Goal: Contribute content: Add original content to the website for others to see

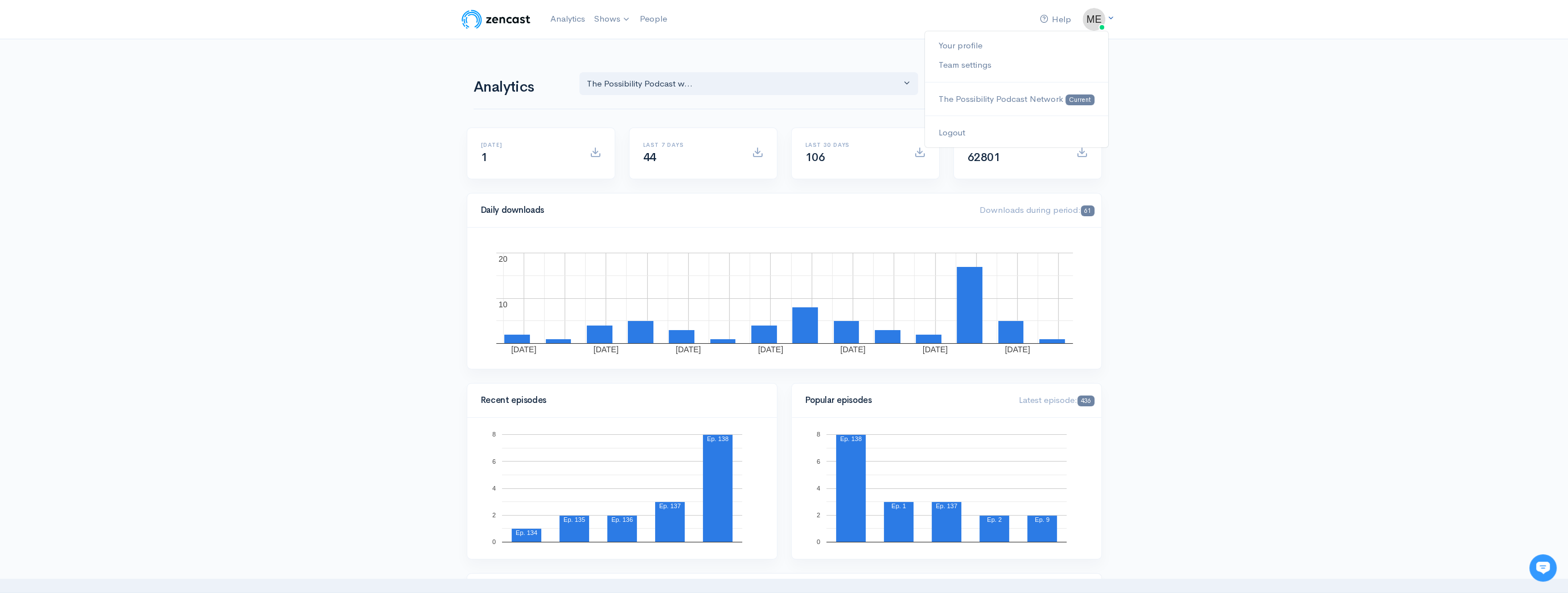
click at [1111, 21] on icon at bounding box center [1111, 19] width 8 height 8
click at [960, 129] on link "Logout" at bounding box center [1016, 132] width 182 height 20
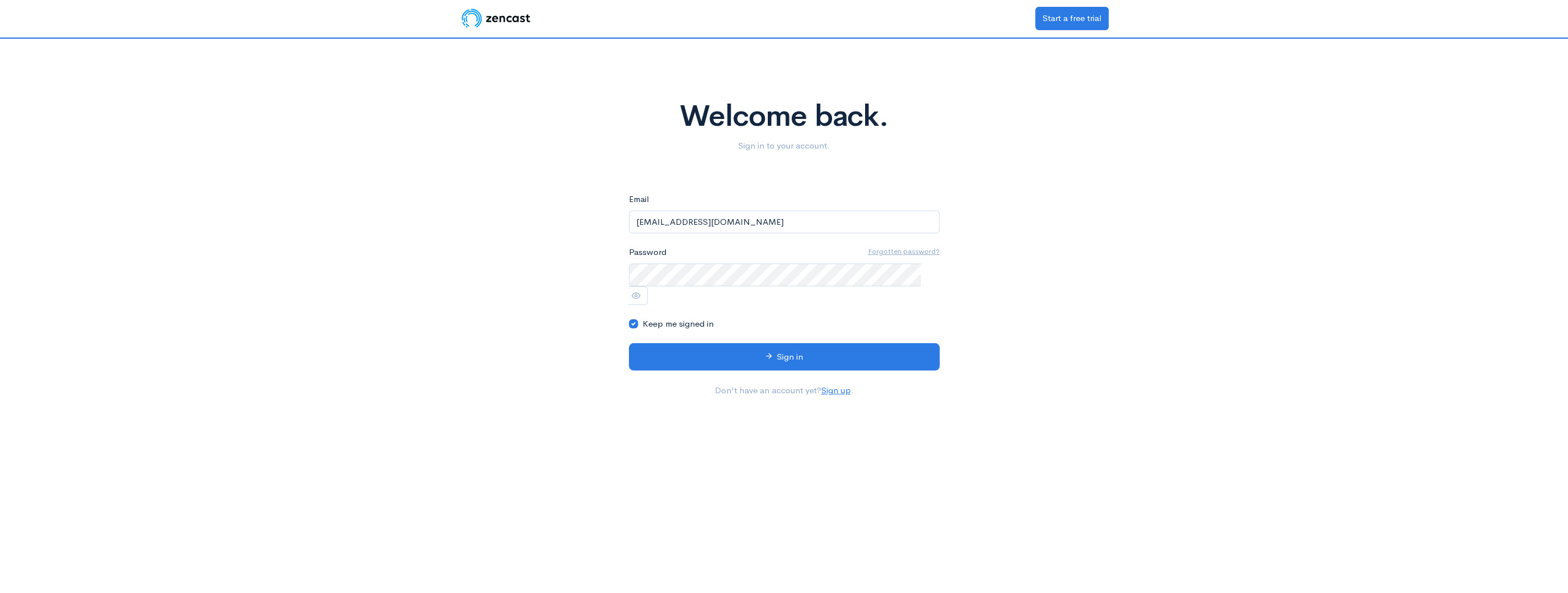
click at [770, 213] on input "Melschwartz77@gmail.com" at bounding box center [784, 222] width 311 height 24
type input "paulsamueldolman@gmail.com"
click at [774, 224] on input "paulsamueldolman@gmail.com" at bounding box center [784, 222] width 311 height 24
click at [766, 352] on icon at bounding box center [768, 356] width 9 height 9
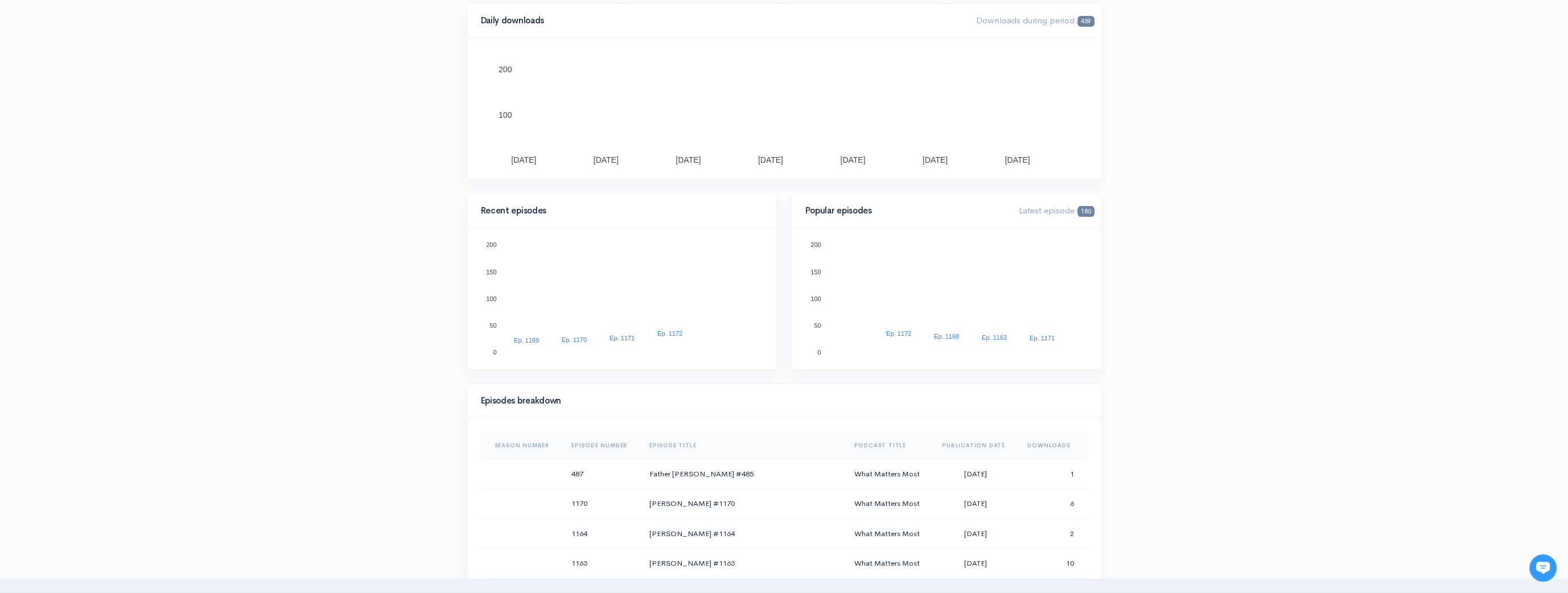
scroll to position [379, 0]
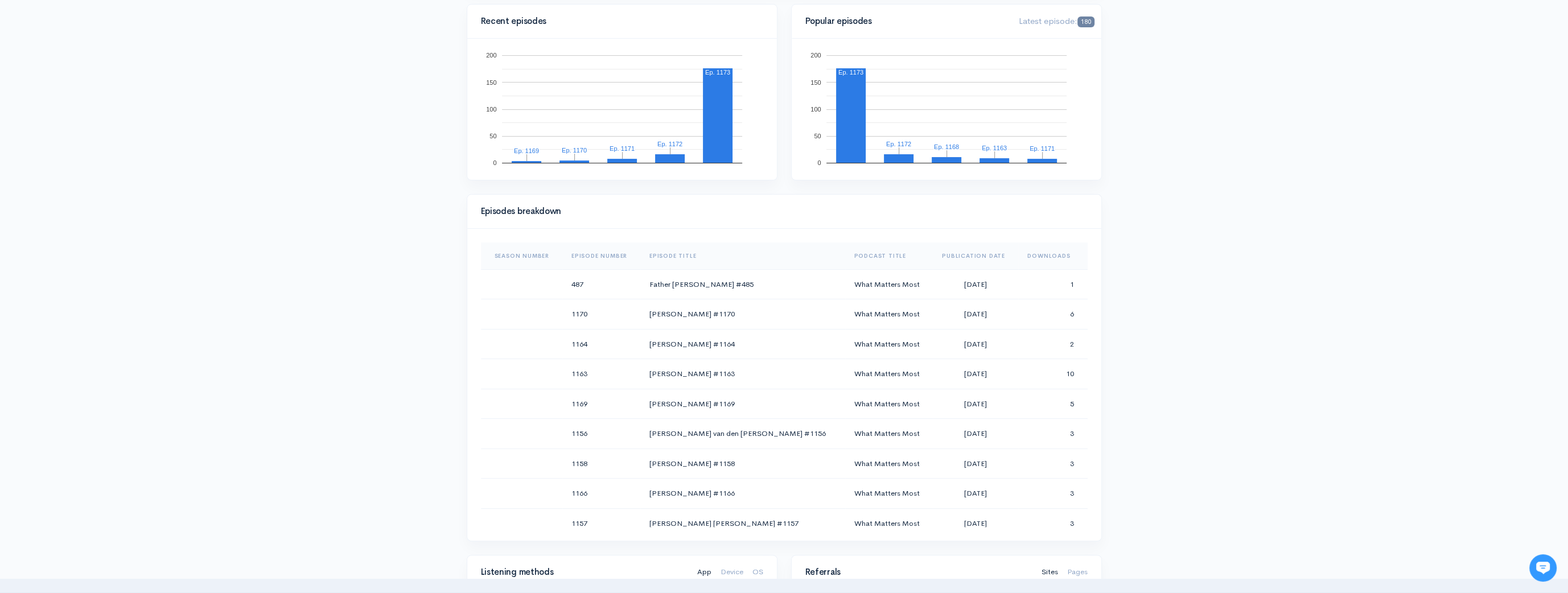
click at [1025, 253] on th "Downloads" at bounding box center [1053, 256] width 69 height 27
click at [1027, 253] on th "Downloads" at bounding box center [1049, 256] width 76 height 27
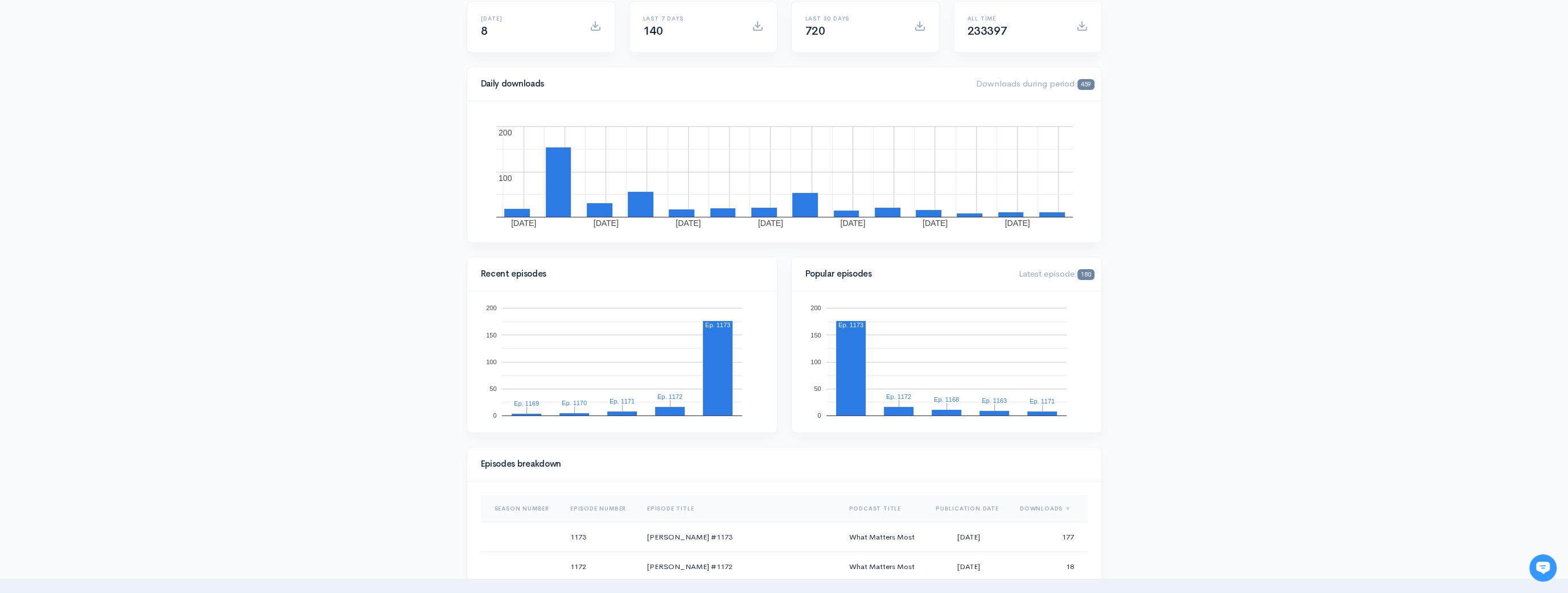
scroll to position [0, 0]
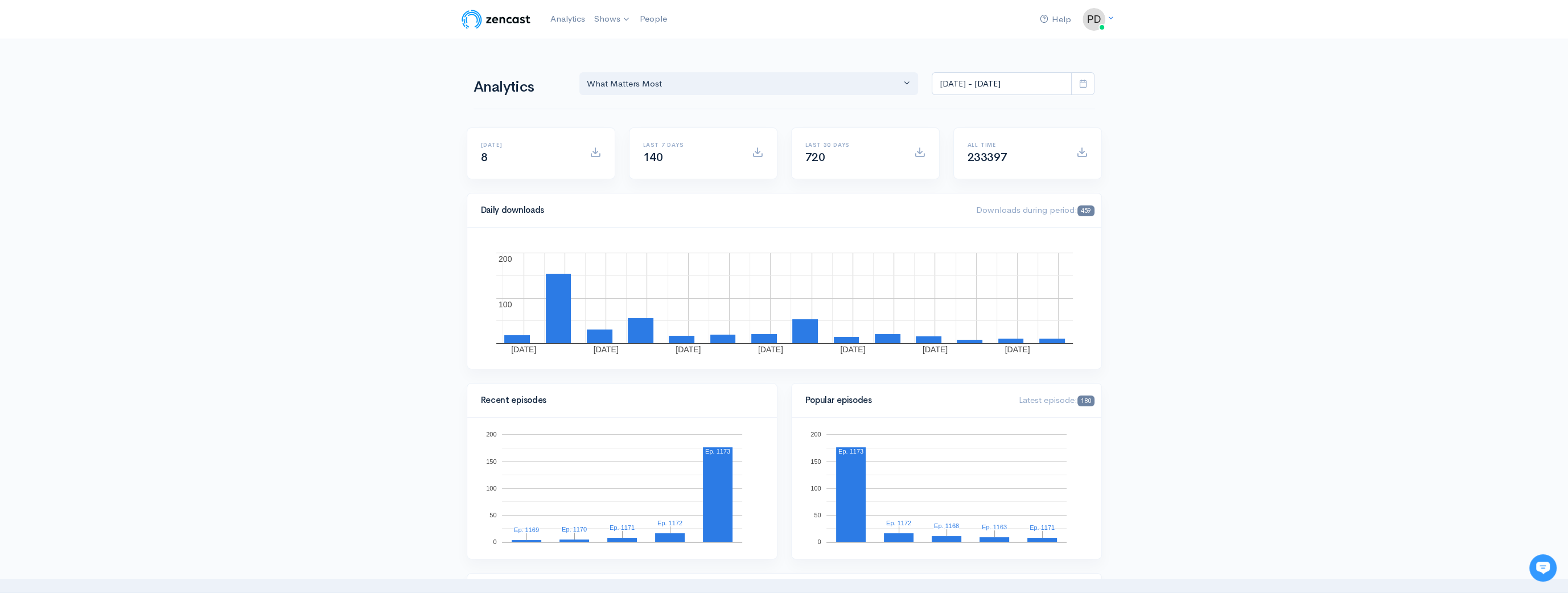
click at [1089, 82] on span at bounding box center [1083, 84] width 24 height 24
click at [974, 142] on li "Last 7 days" at bounding box center [971, 143] width 79 height 18
type input "Aug 7, 2025 - Aug 13, 2025"
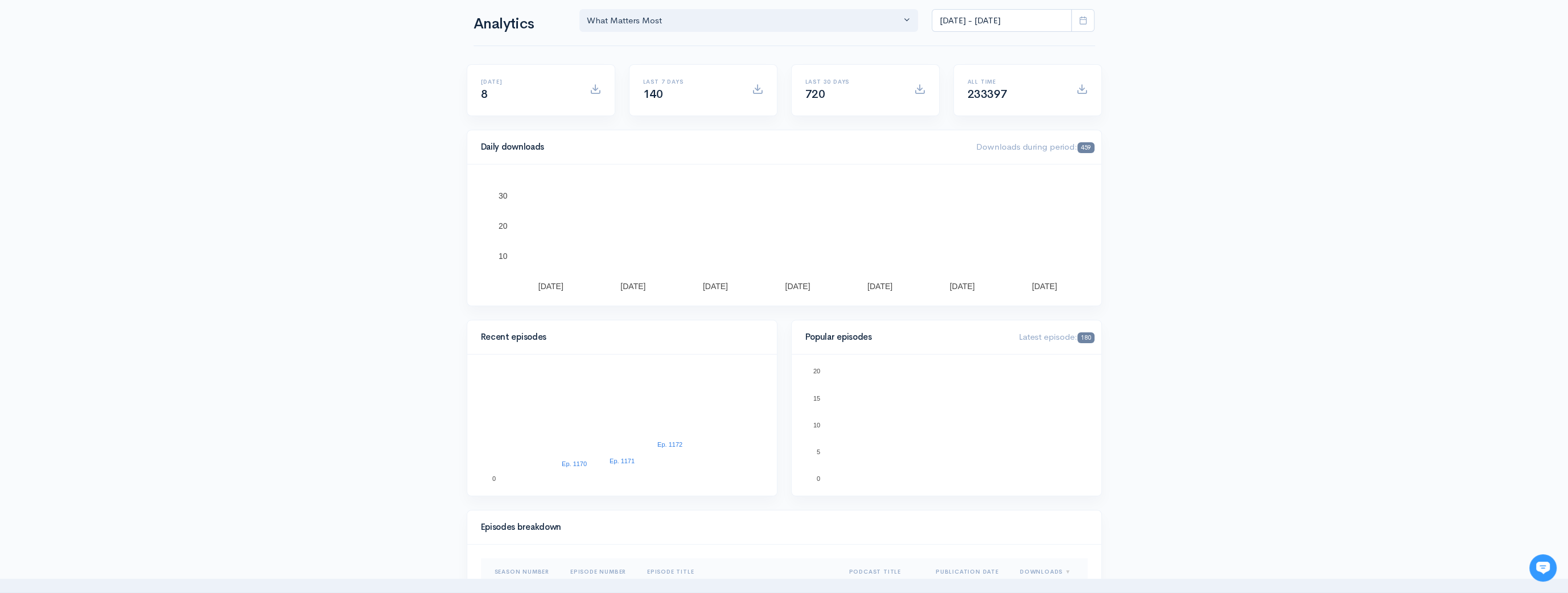
scroll to position [316, 0]
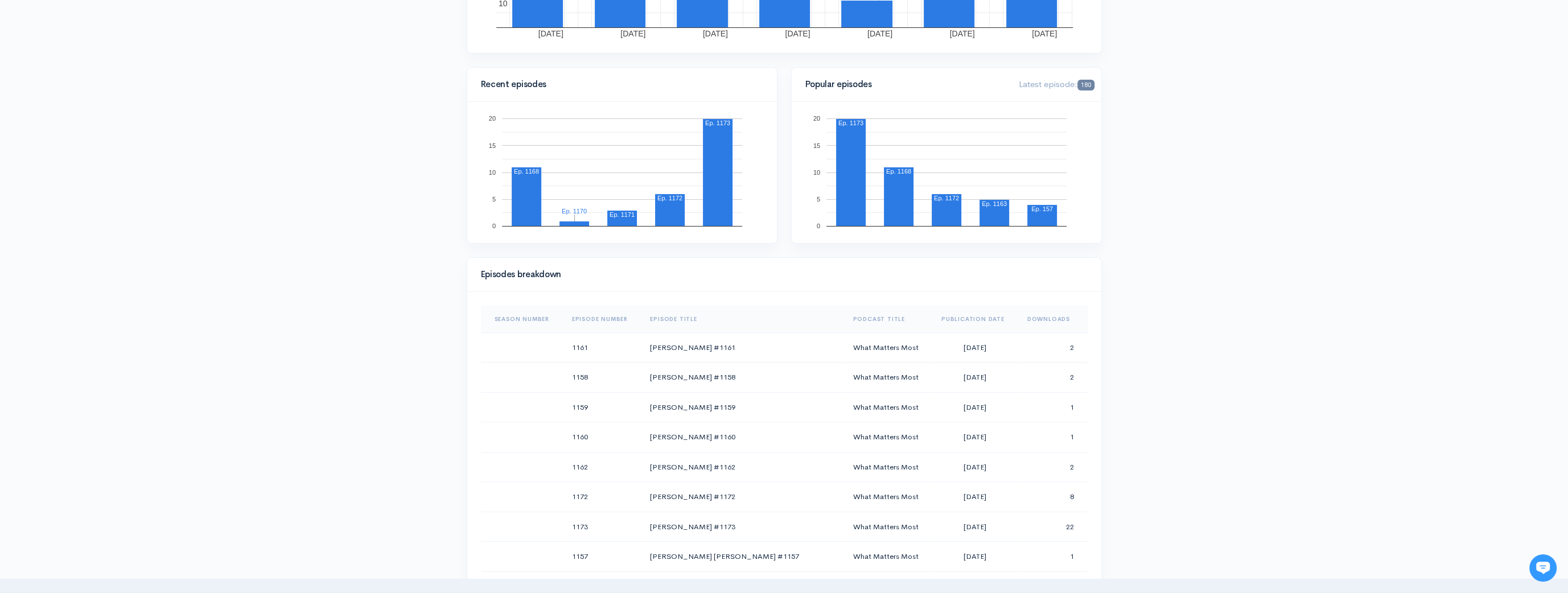
click at [1032, 314] on th "Downloads" at bounding box center [1053, 320] width 70 height 27
click at [1018, 318] on th "Downloads" at bounding box center [1049, 320] width 76 height 27
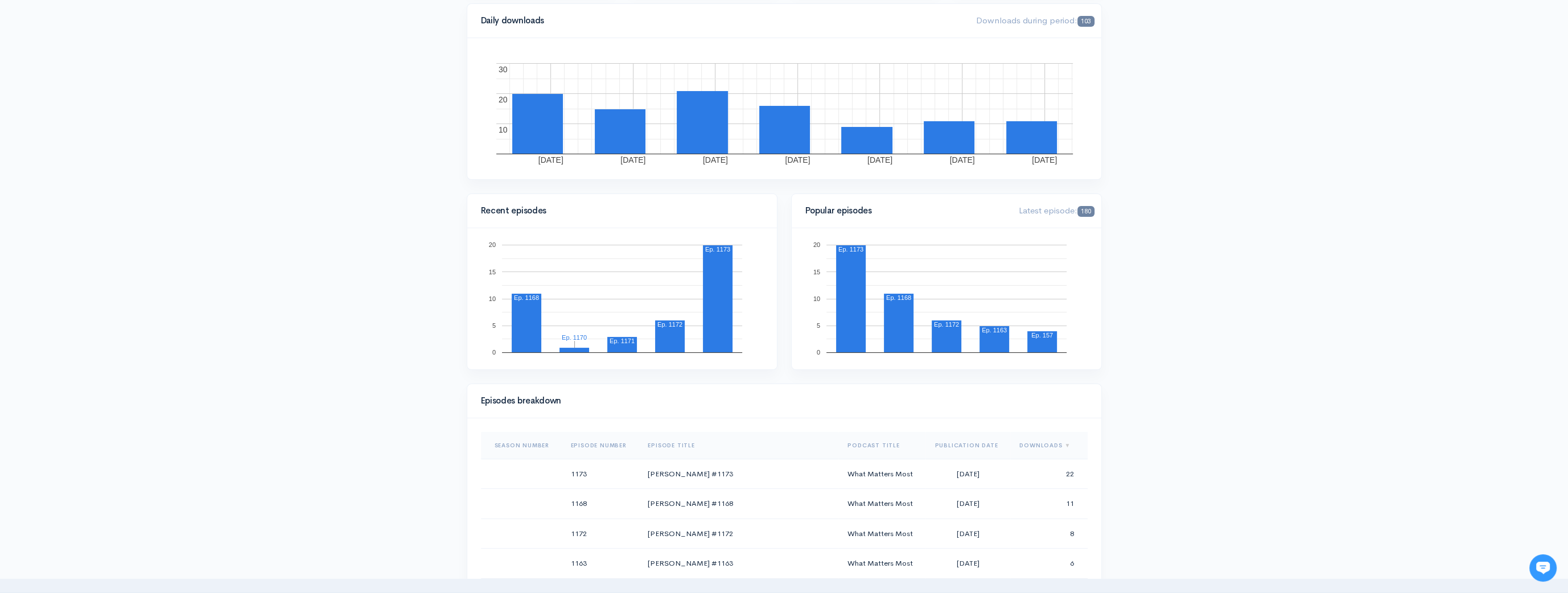
scroll to position [0, 0]
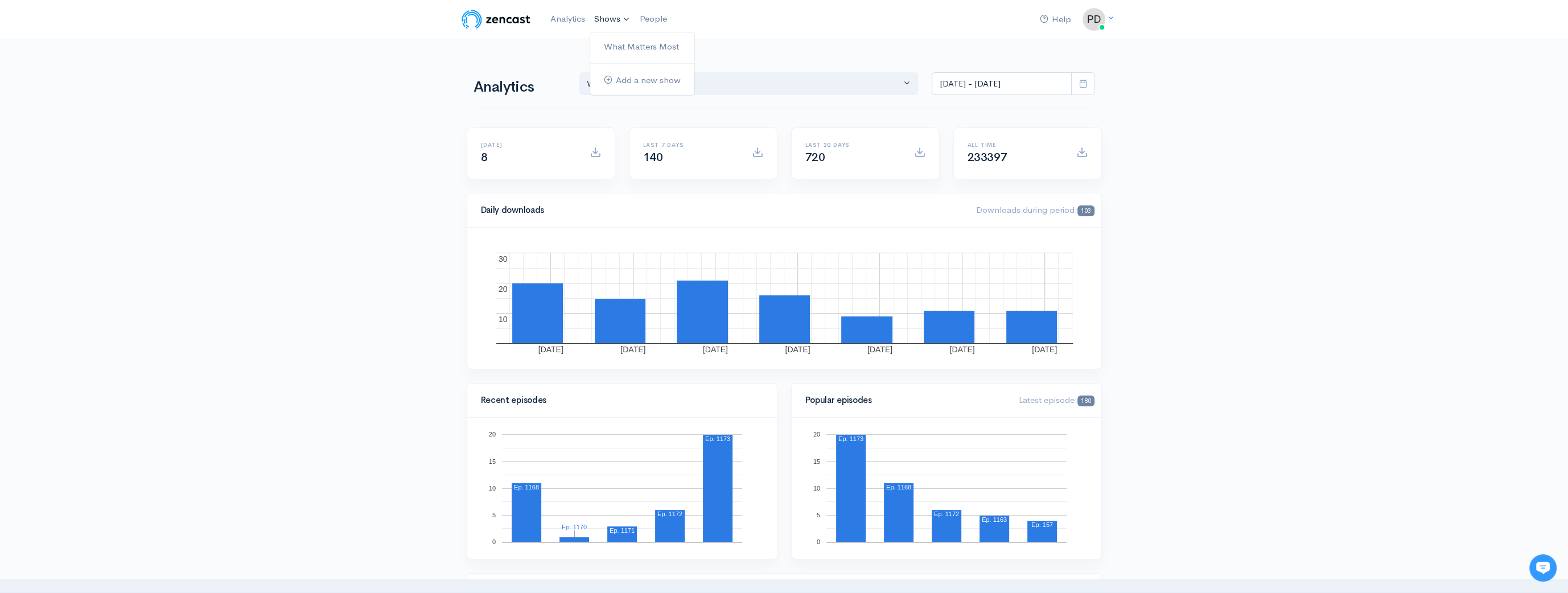
click at [609, 20] on link "Shows" at bounding box center [612, 20] width 45 height 25
click at [617, 40] on link "What Matters Most" at bounding box center [642, 47] width 104 height 20
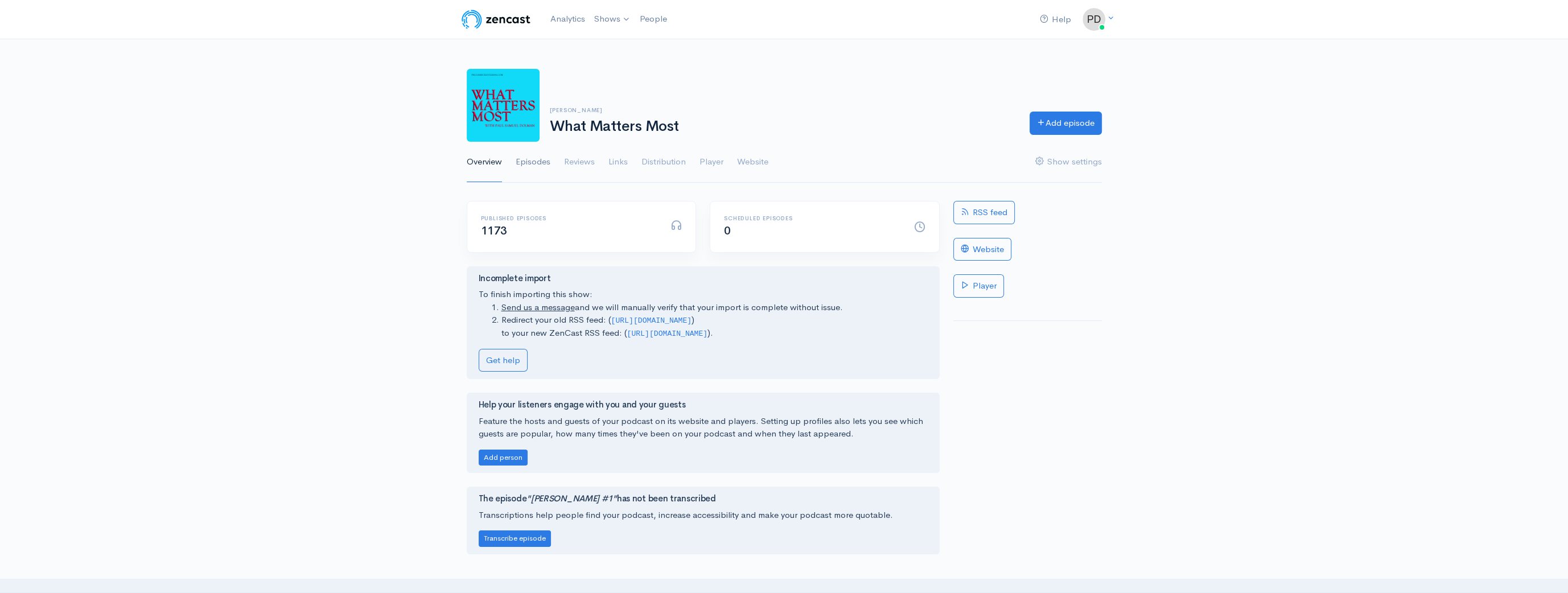
click at [533, 165] on link "Episodes" at bounding box center [532, 163] width 34 height 41
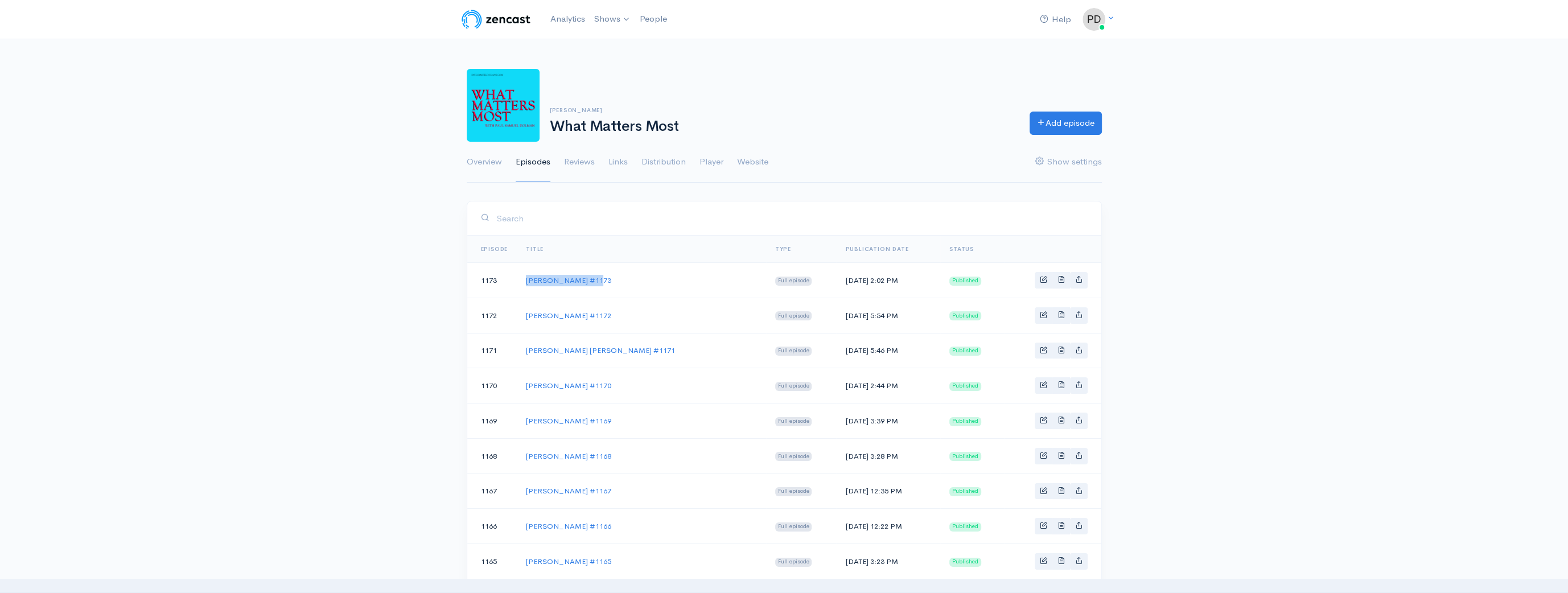
drag, startPoint x: 572, startPoint y: 283, endPoint x: 526, endPoint y: 284, distance: 46.0
click at [526, 284] on td "Fred Mollin #1173" at bounding box center [641, 280] width 249 height 35
copy link "Fred Mollin #1173"
click at [1058, 118] on link "Add episode" at bounding box center [1066, 122] width 73 height 24
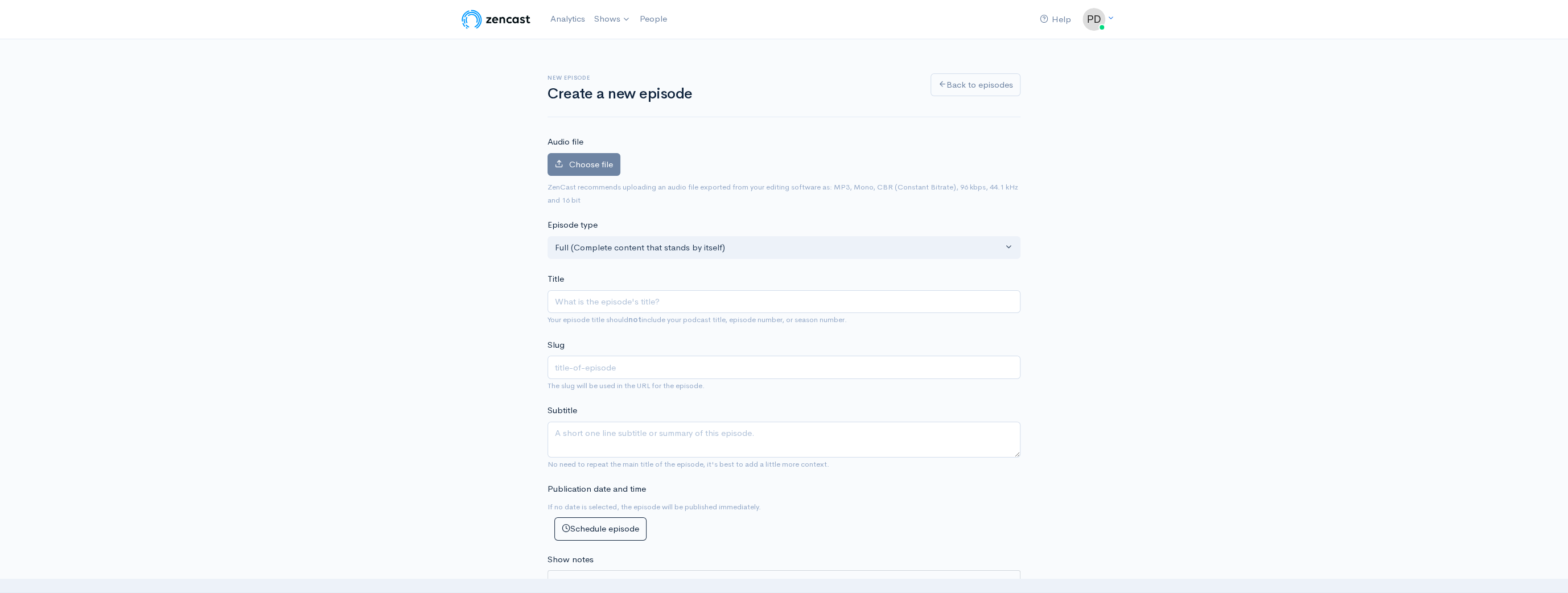
type input "Fred Mollin #1173"
type input "fred-mollin-1173"
click at [594, 163] on span "Choose file" at bounding box center [591, 164] width 44 height 11
click at [0, 0] on input "Choose file" at bounding box center [0, 0] width 0 height 0
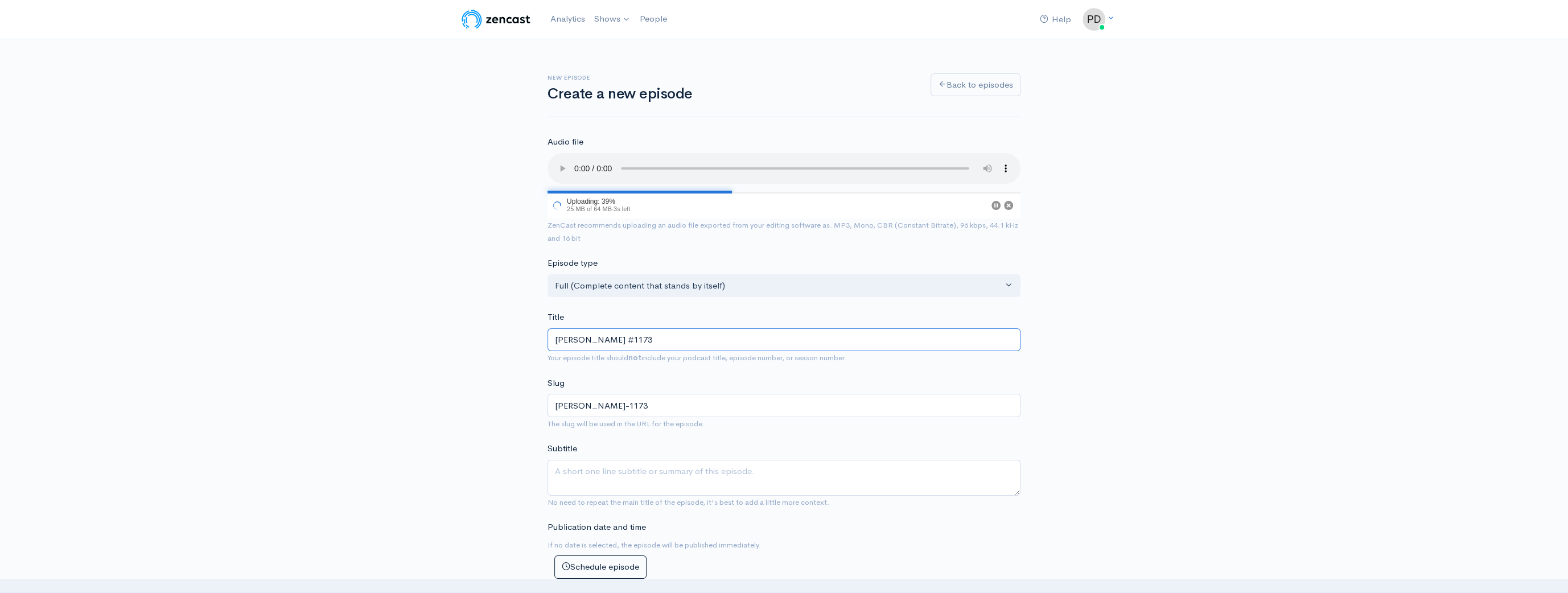
drag, startPoint x: 632, startPoint y: 340, endPoint x: 515, endPoint y: 336, distance: 117.1
type input "C"
type input "c"
type input "Ca"
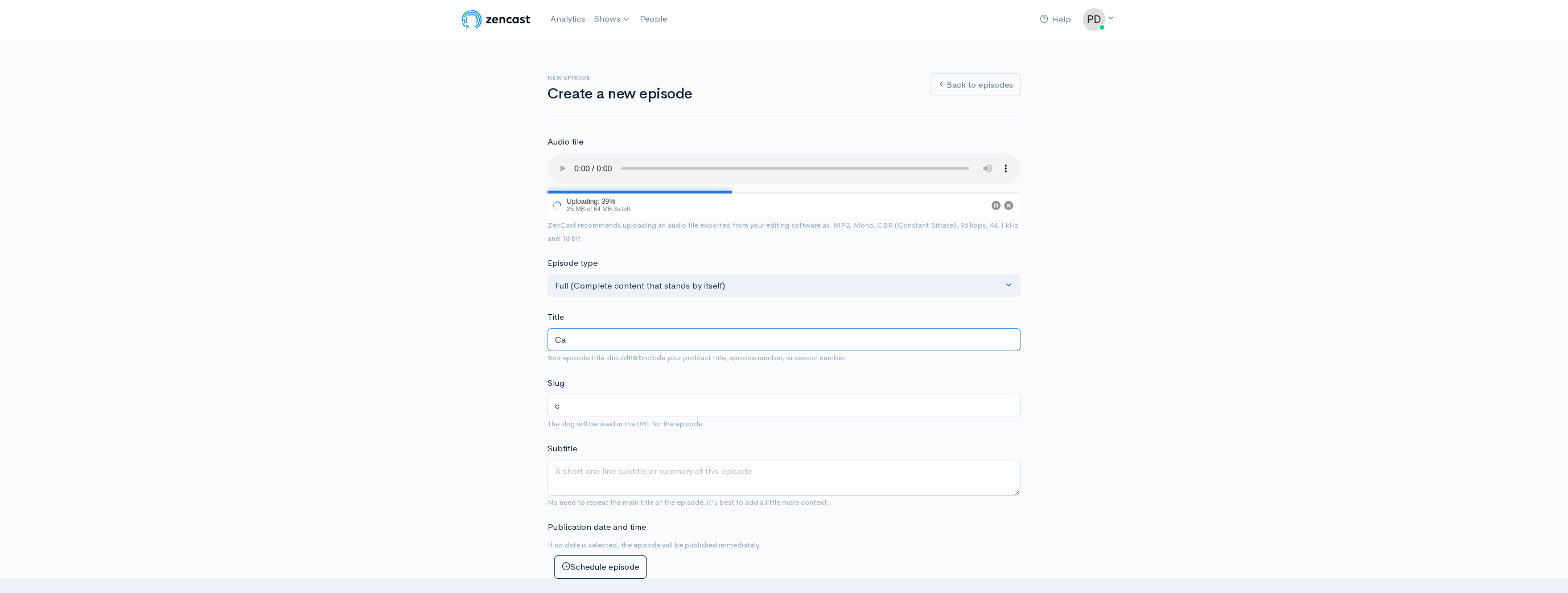
type input "ca"
type input "Car"
type input "car"
type input "Caro"
type input "caro"
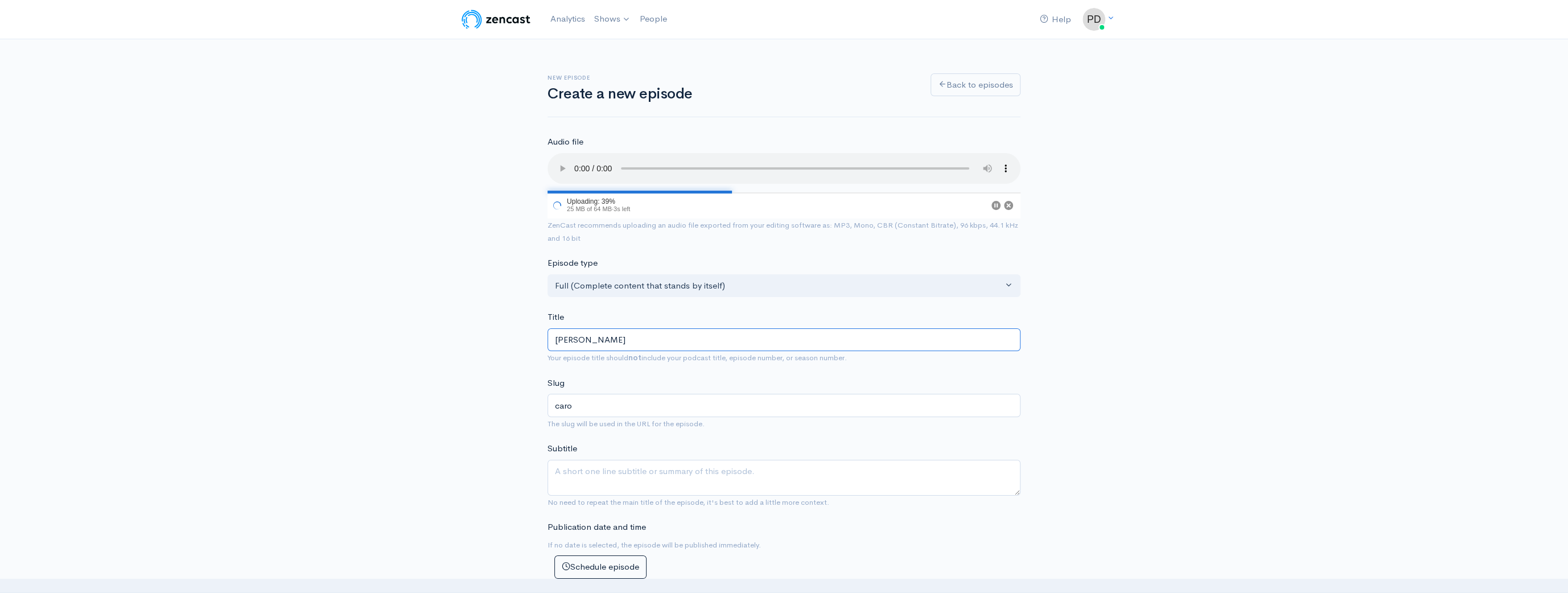
type input "Carol"
type input "carol"
type input "Carol H"
type input "carol-h"
type input "Carol Ho"
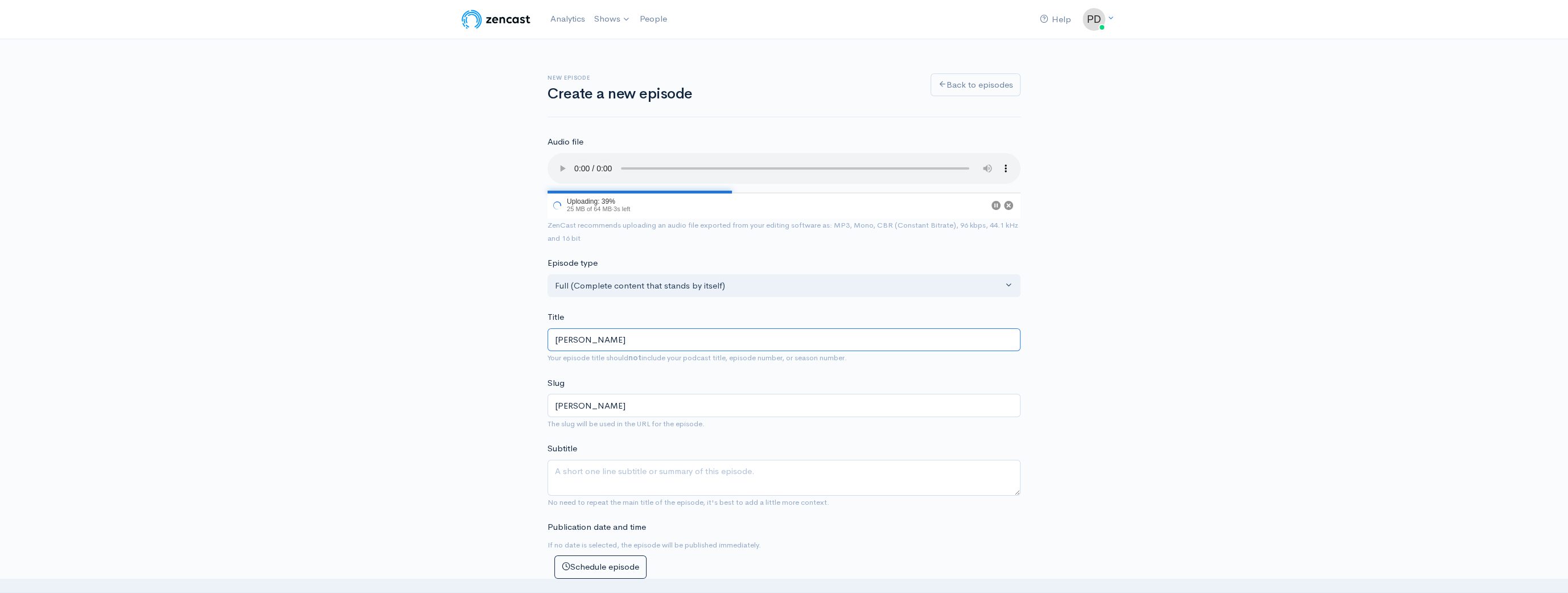
type input "carol-ho"
type input "Carol Hop"
type input "carol-hop"
type input "Carol Hops"
type input "carol-hops"
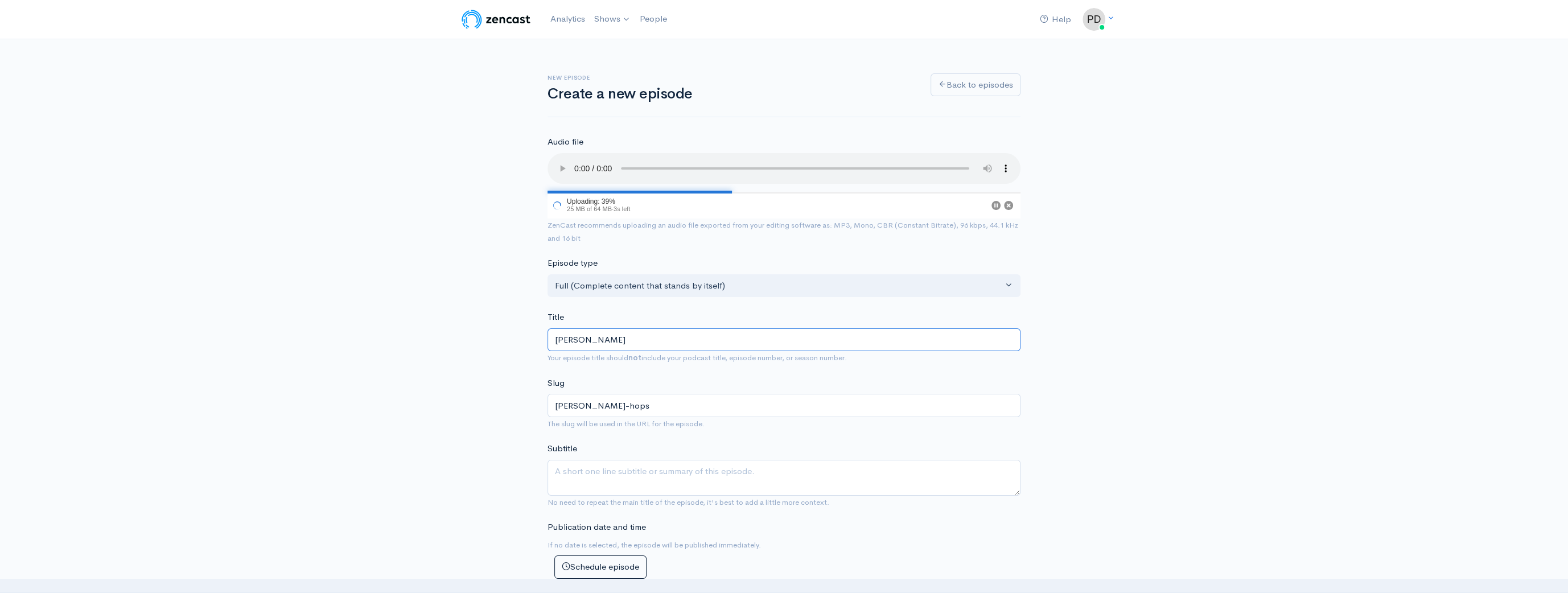
type input "Carol Hopson"
type input "carol-hopson"
type input "Carol Hopson #1"
type input "carol-hopson-1"
type input "Carol Hopson #11"
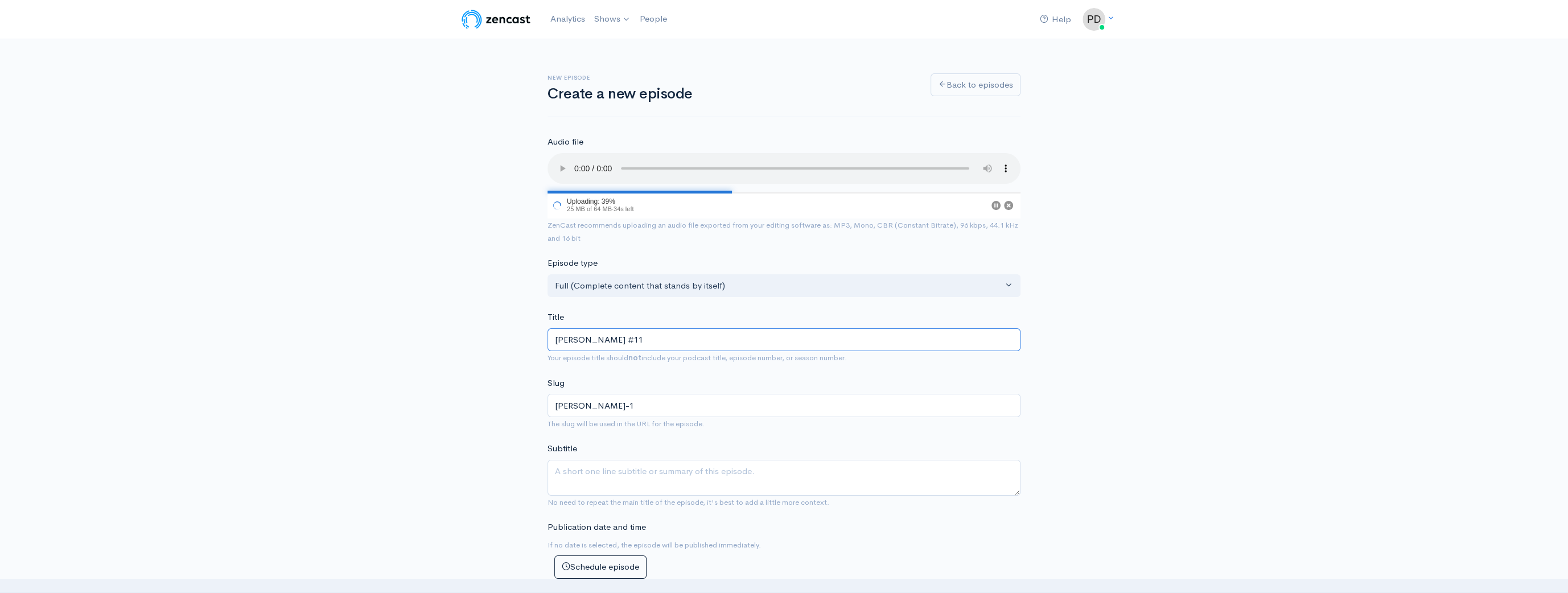
type input "carol-hopson-11"
type input "Carol Hopson #117"
type input "carol-hopson-117"
type input "Carol Hopson #1174"
type input "carol-hopson-1174"
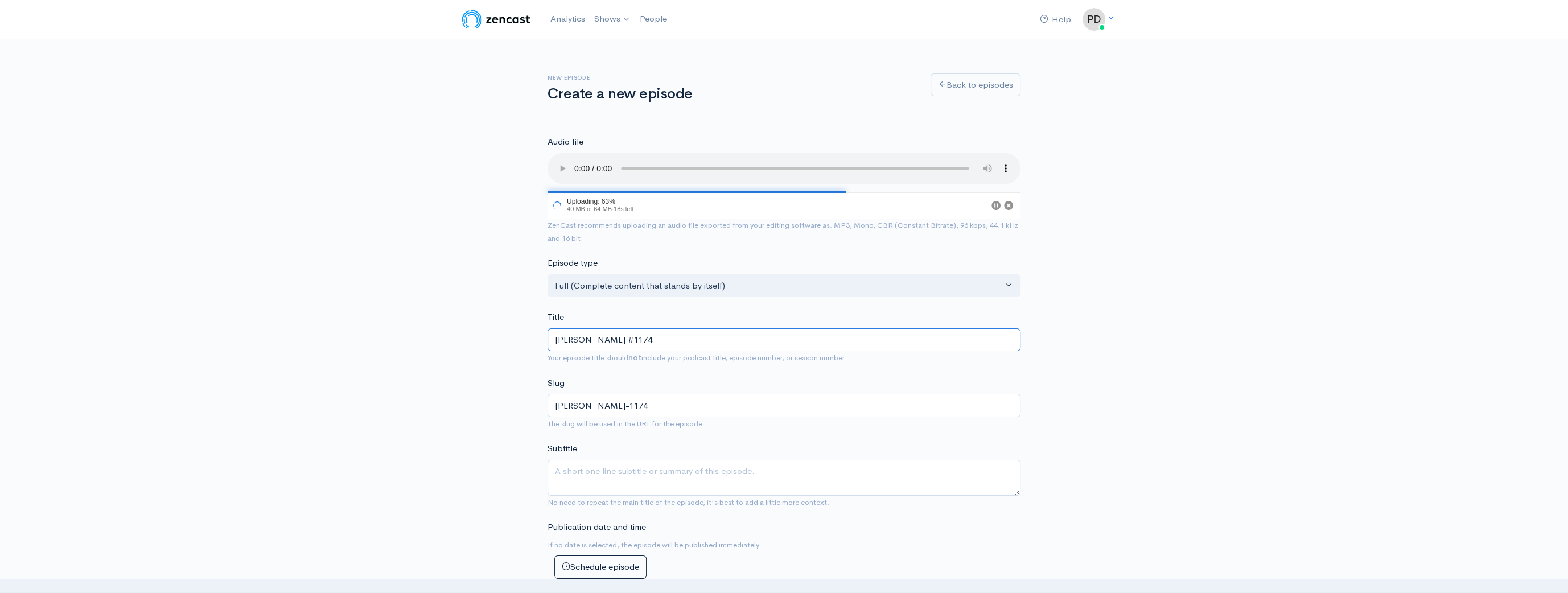
type input "Carol Hopson #1174"
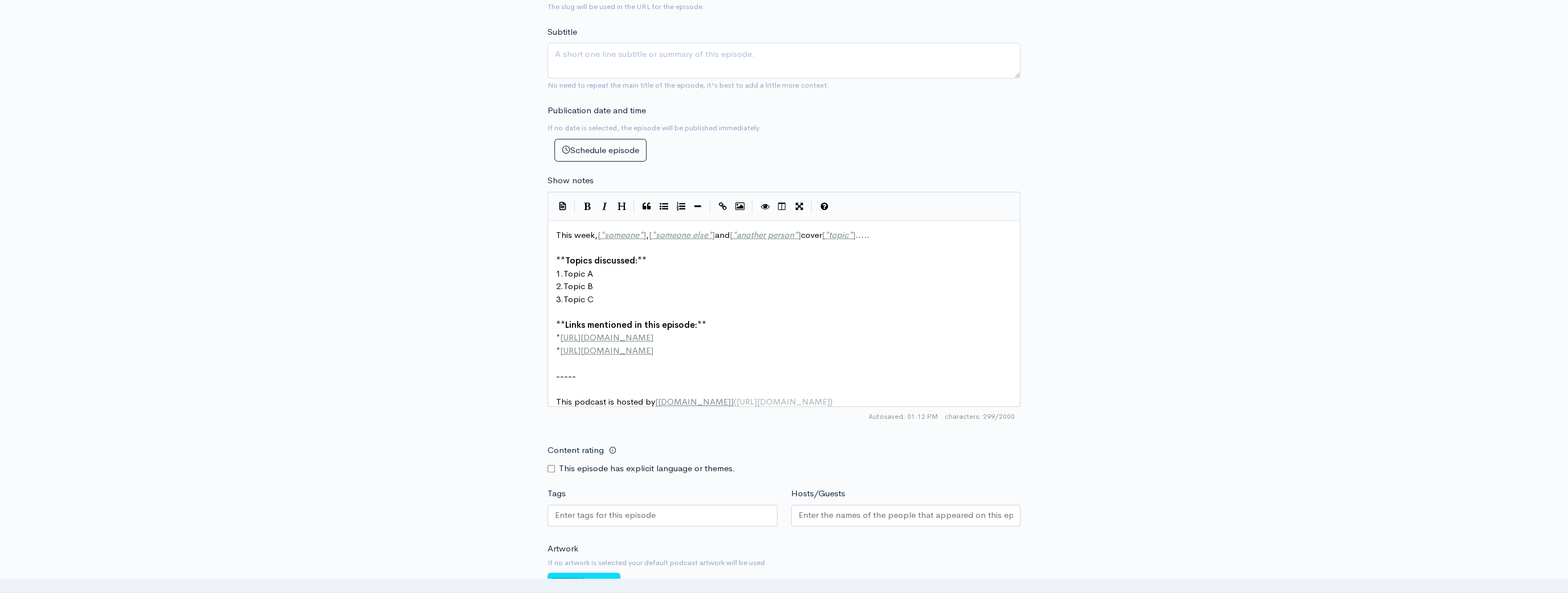
scroll to position [632, 0]
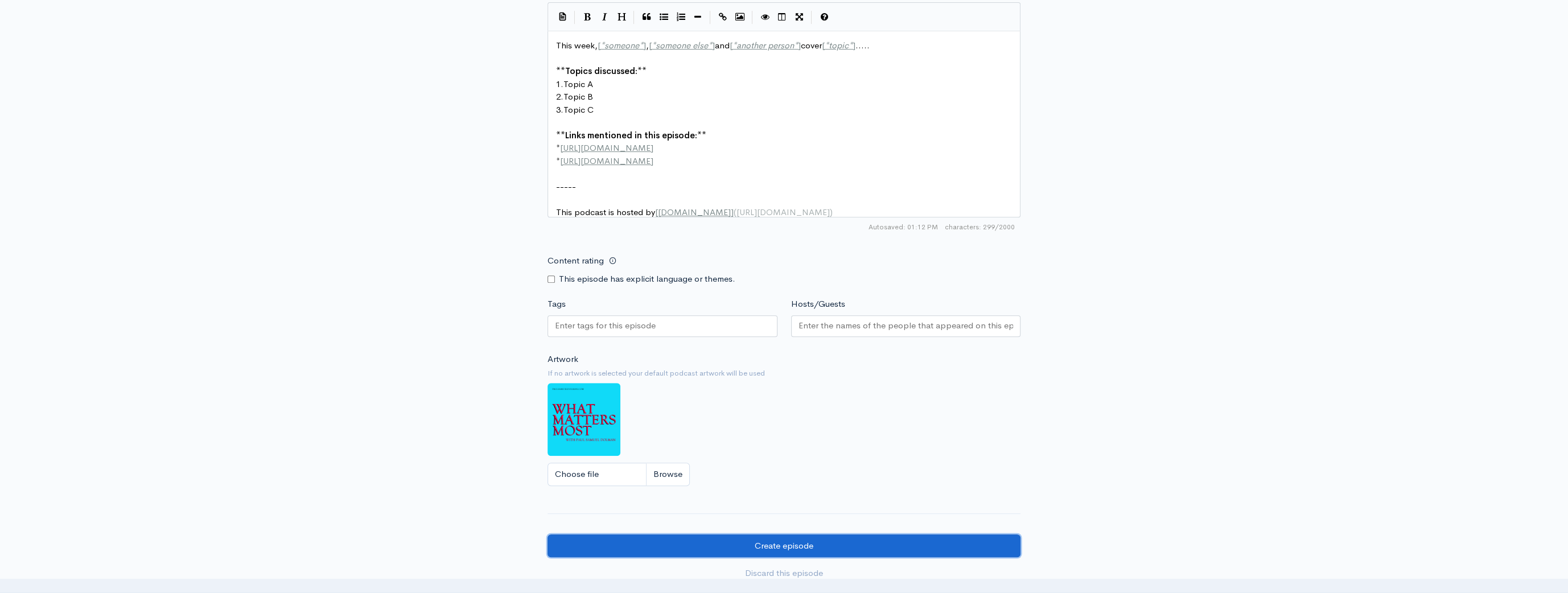
click at [737, 552] on input "Create episode" at bounding box center [784, 546] width 473 height 24
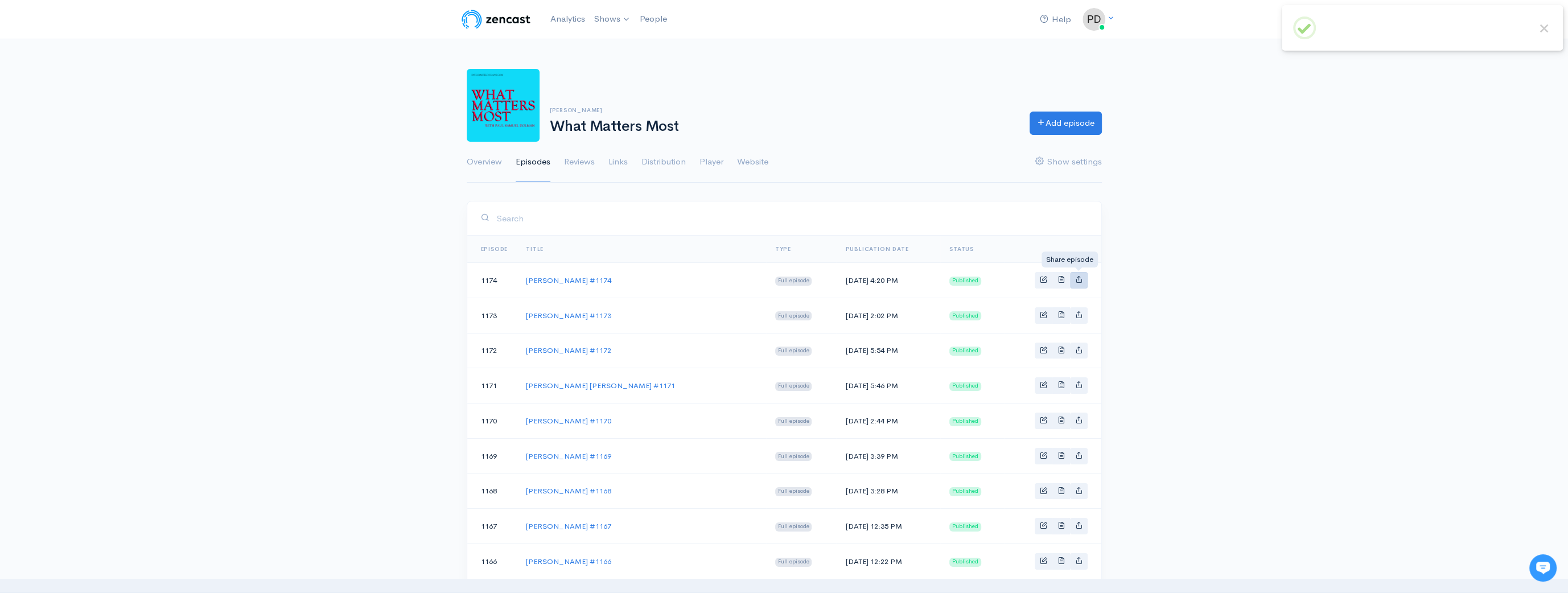
click at [1073, 280] on link "Basic example" at bounding box center [1079, 280] width 18 height 17
type input "https://what-matters-most-11737421.zencast.website/episodes/carol-hopson-1174"
type input "https://media.zencast.fm/what-matters-most-11737421/12c5872f-12b6-4e25-8246-423…"
type input "<iframe src='https://share.zencast.fm/embed/episode/12c5872f-12b6-4e25-8246-423…"
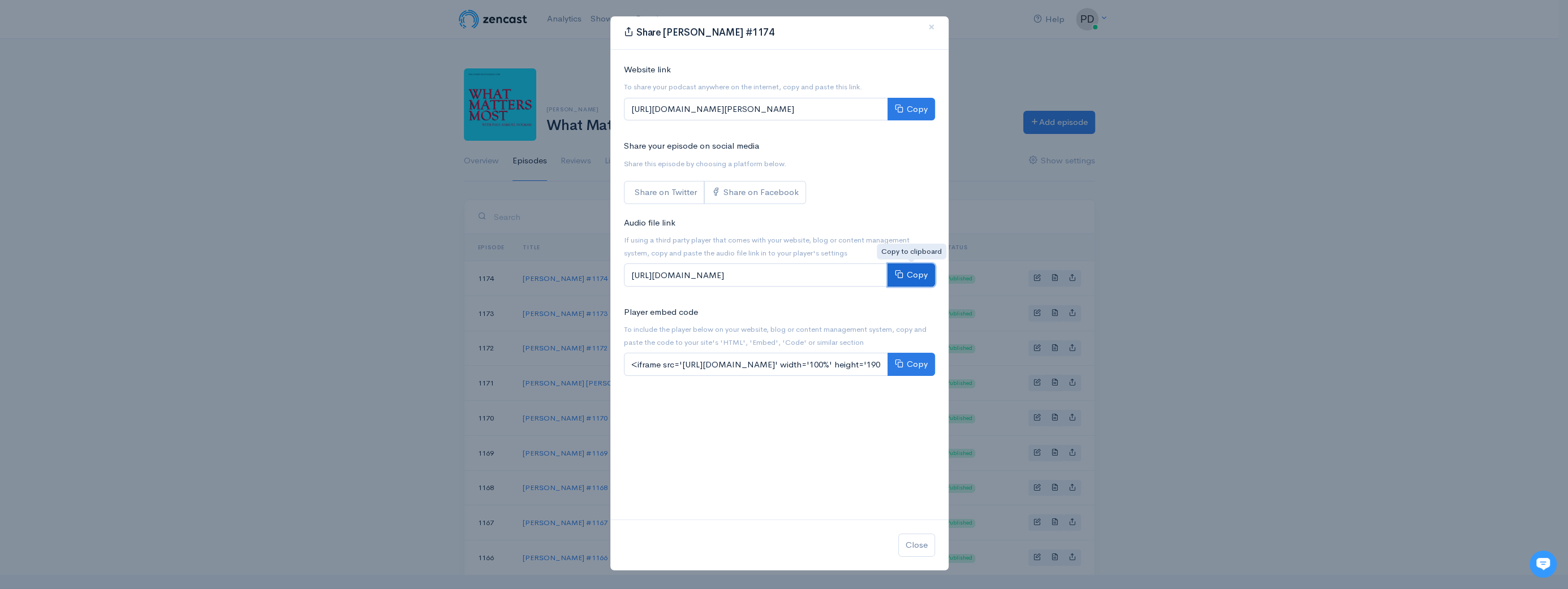
click at [912, 282] on button "Copy" at bounding box center [911, 276] width 48 height 23
click at [1280, 159] on div "Share Carol Hopson #1174 × Website link To share your podcast anywhere on the i…" at bounding box center [784, 294] width 1568 height 589
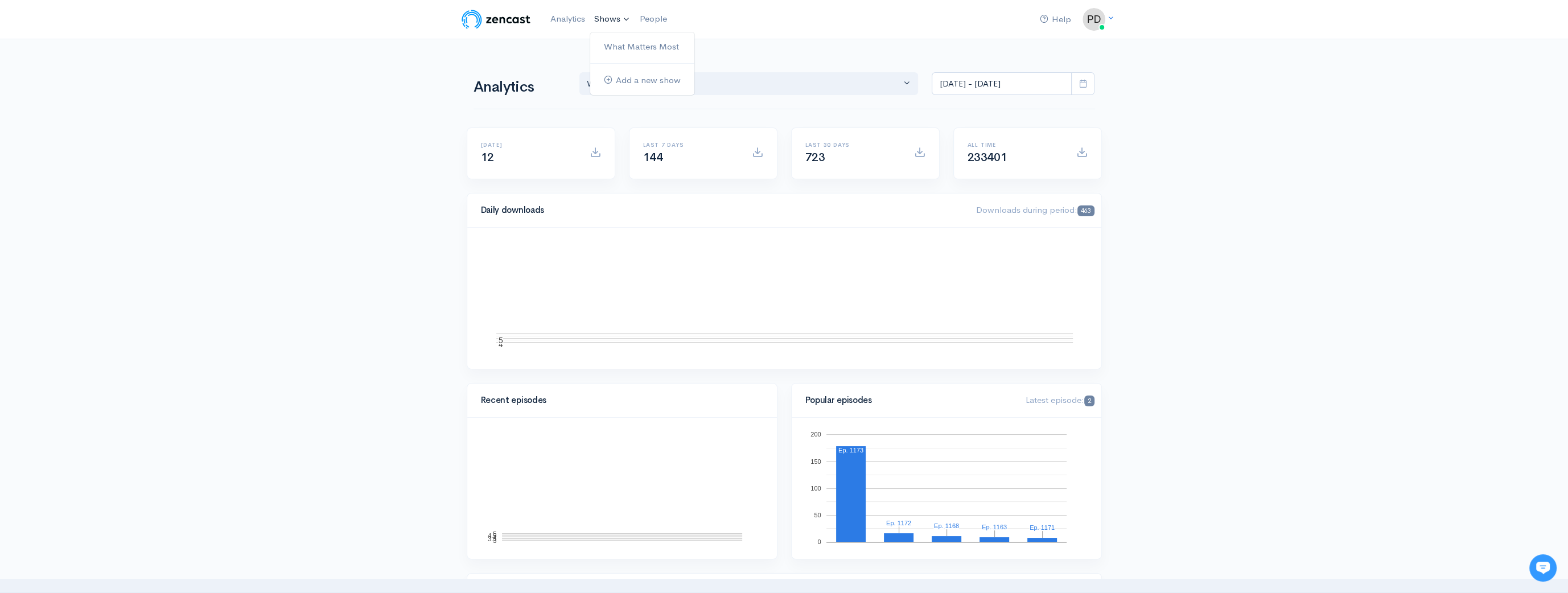
click at [608, 19] on link "Shows" at bounding box center [612, 20] width 45 height 25
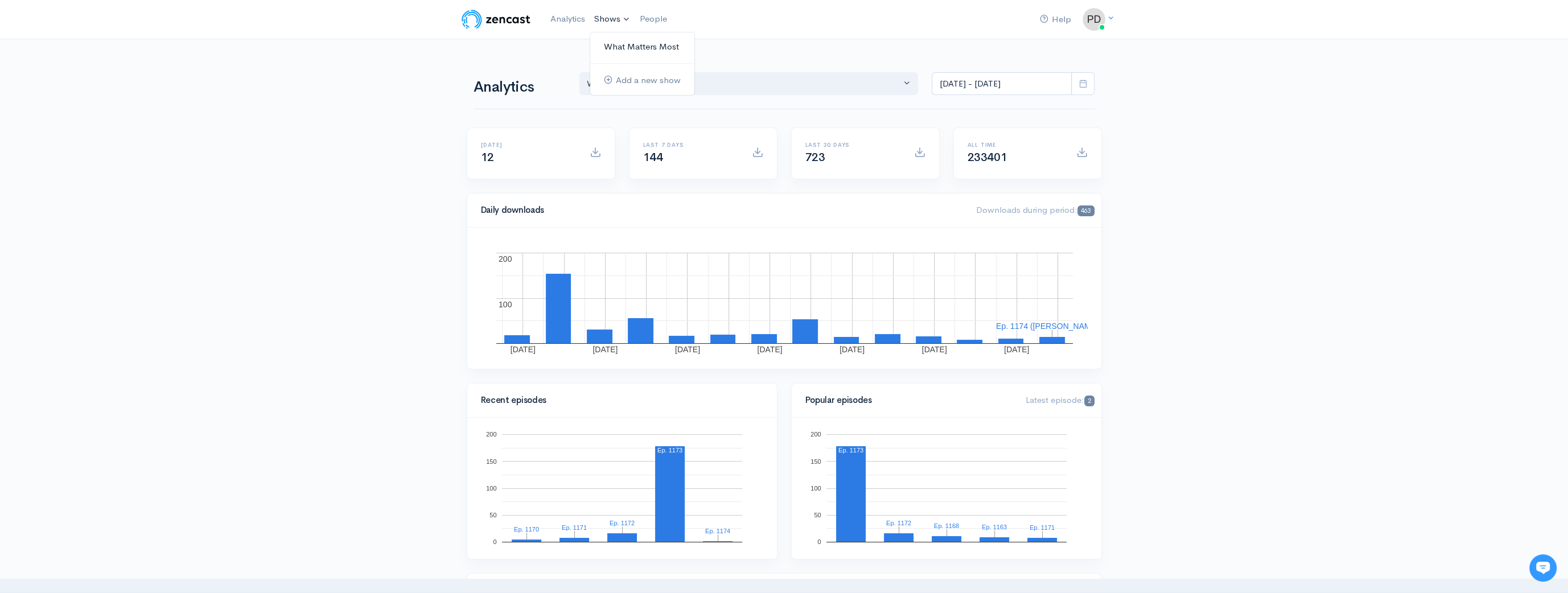
click at [636, 47] on link "What Matters Most" at bounding box center [642, 47] width 104 height 20
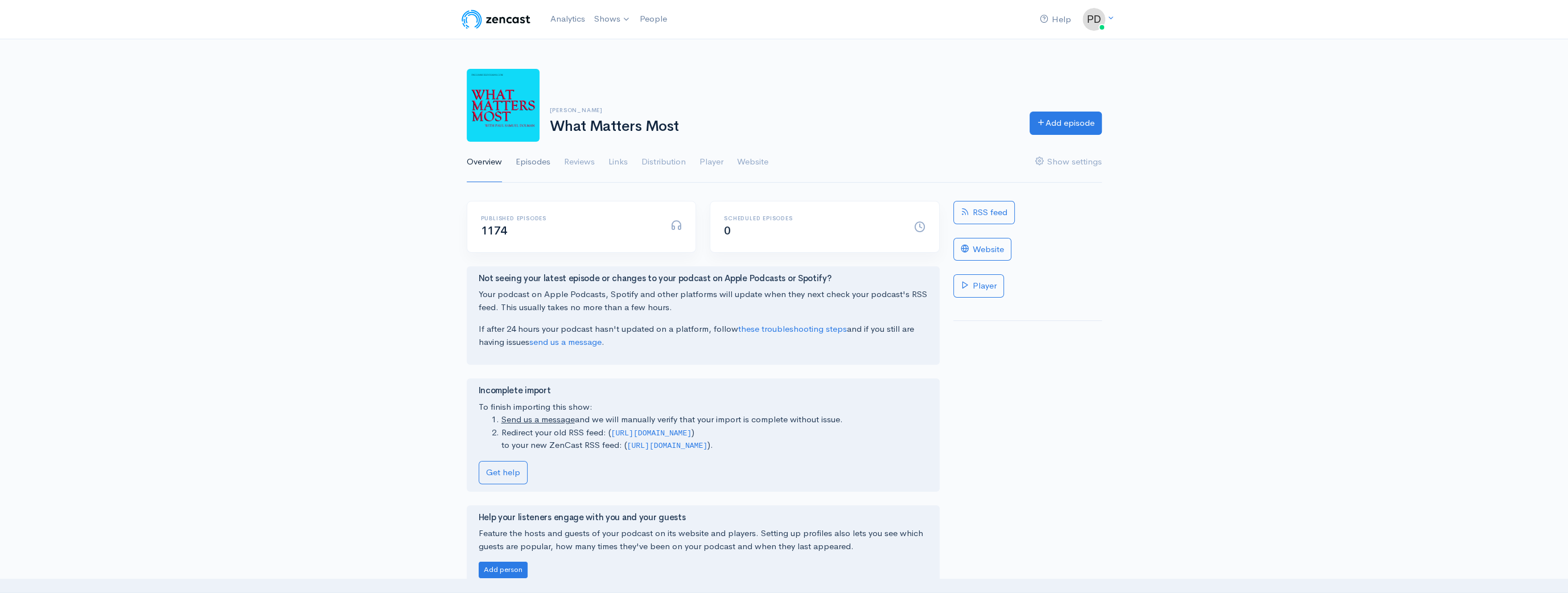
click at [533, 162] on link "Episodes" at bounding box center [532, 163] width 34 height 41
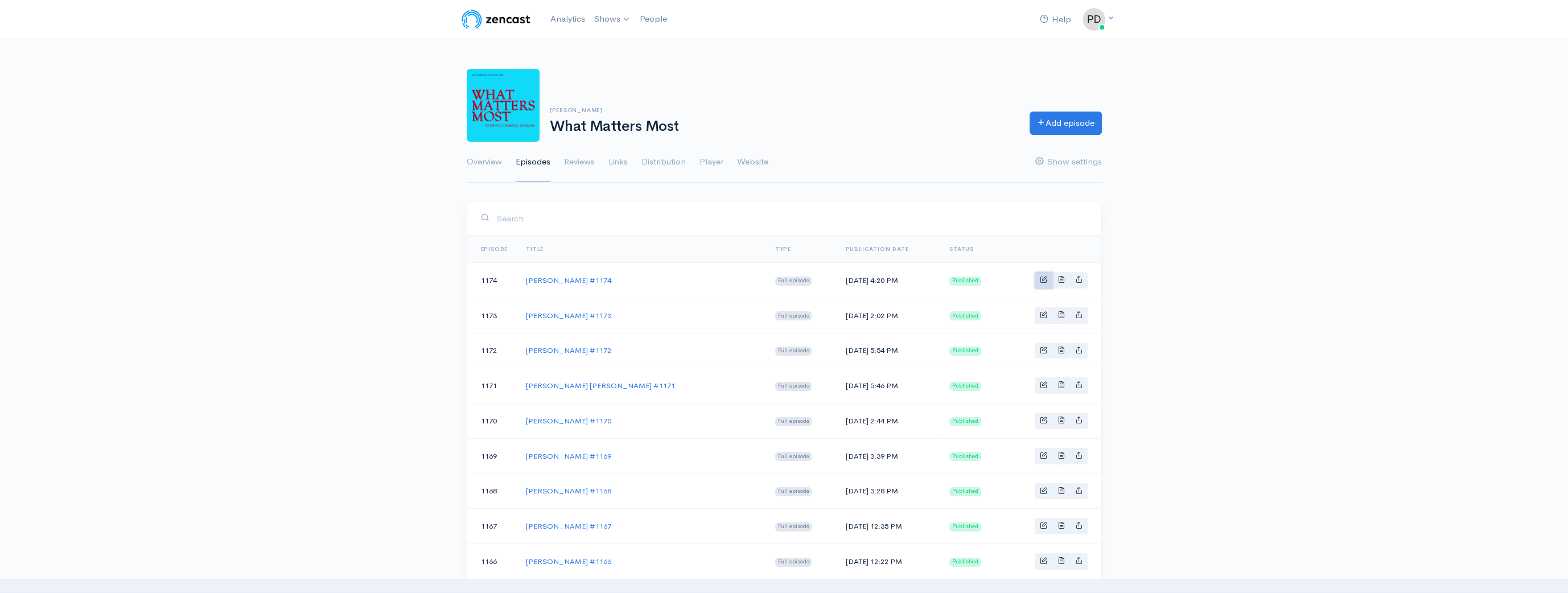
click at [1044, 282] on link "Basic example" at bounding box center [1044, 280] width 18 height 17
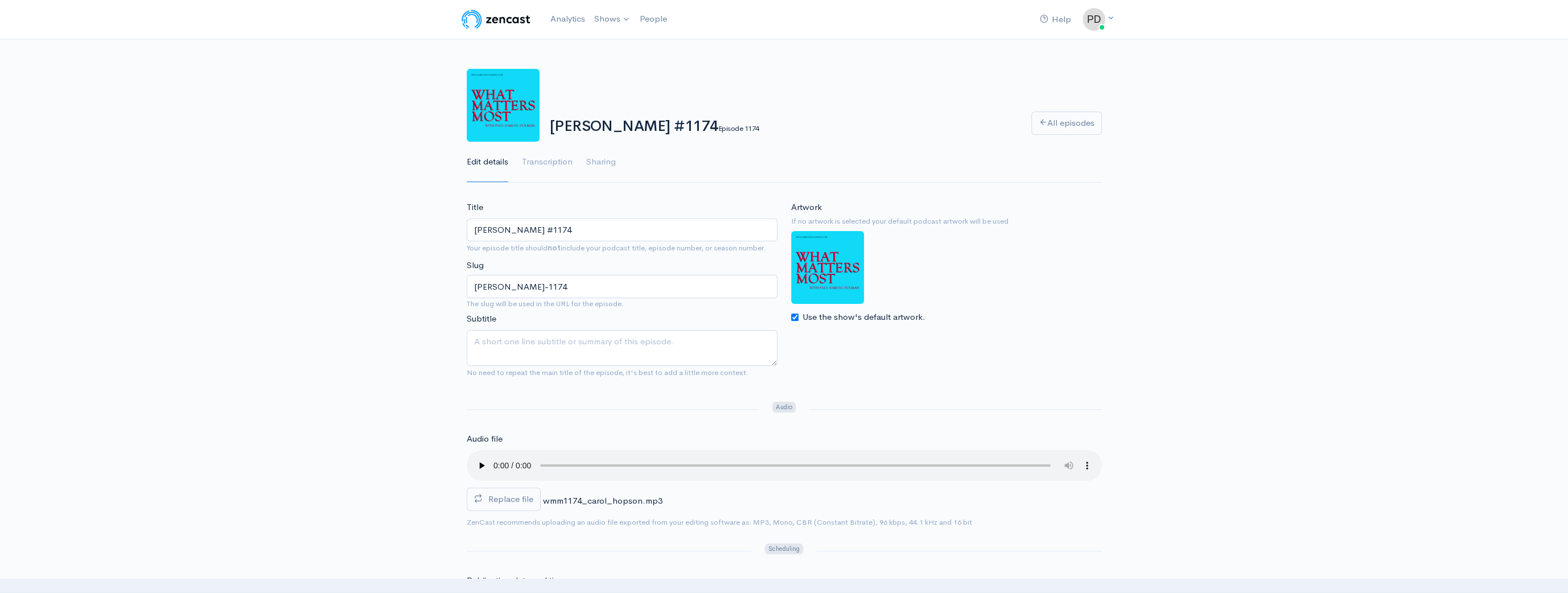
click at [496, 228] on input "Carol Hopson #1174" at bounding box center [621, 230] width 311 height 24
type input "[PERSON_NAME] #1174"
click at [493, 286] on input "carol-hopson-1174" at bounding box center [621, 286] width 311 height 24
type input "[PERSON_NAME]-1174"
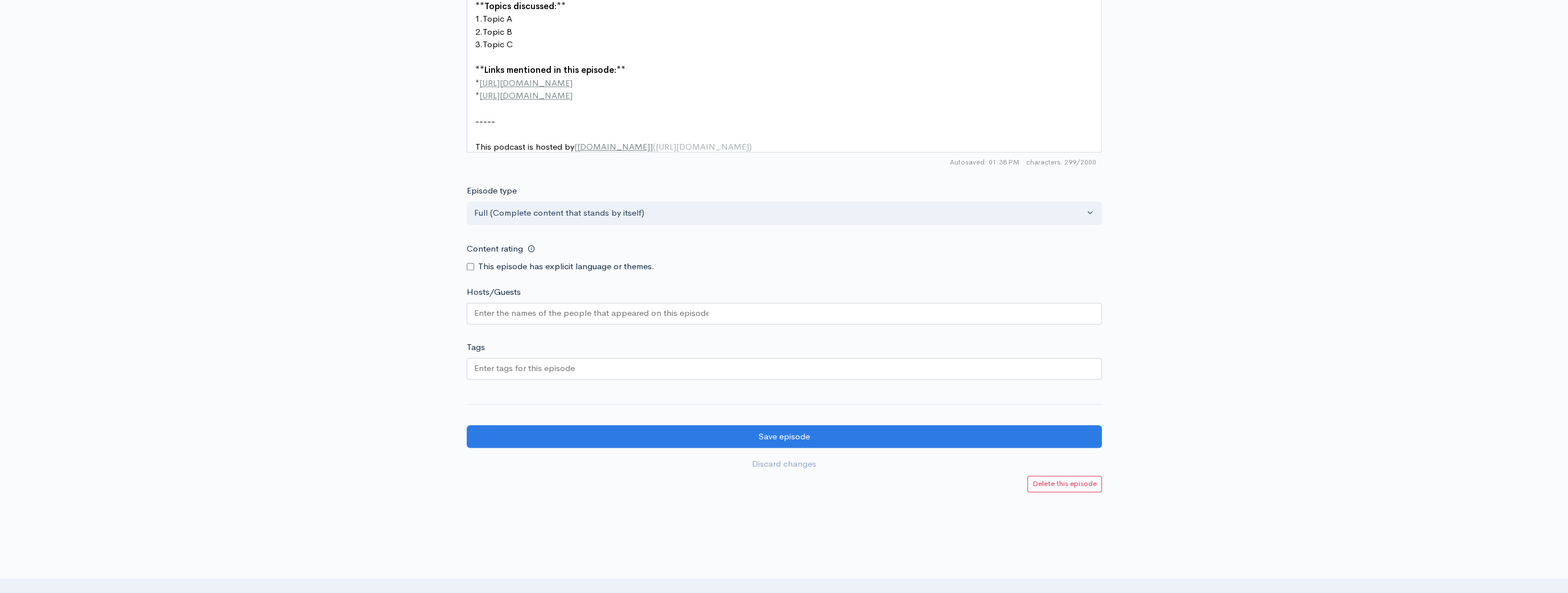
scroll to position [813, 0]
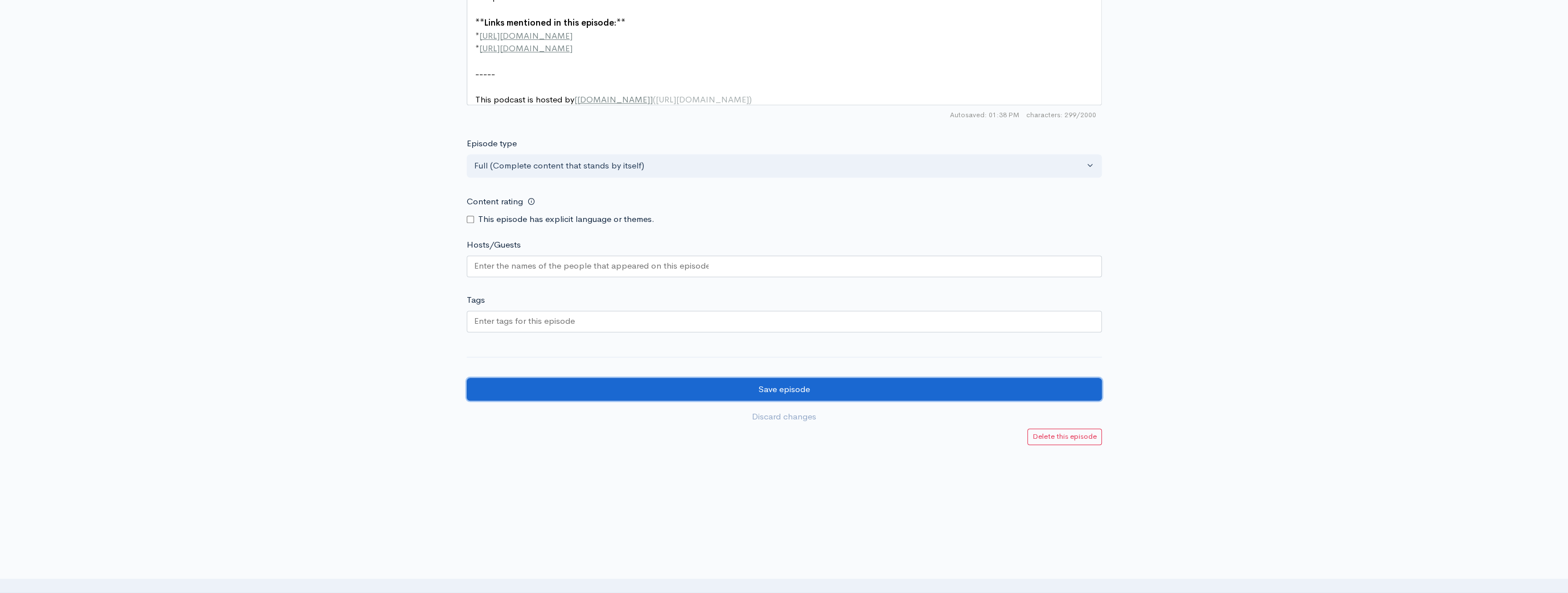
click at [769, 390] on input "Save episode" at bounding box center [784, 390] width 635 height 24
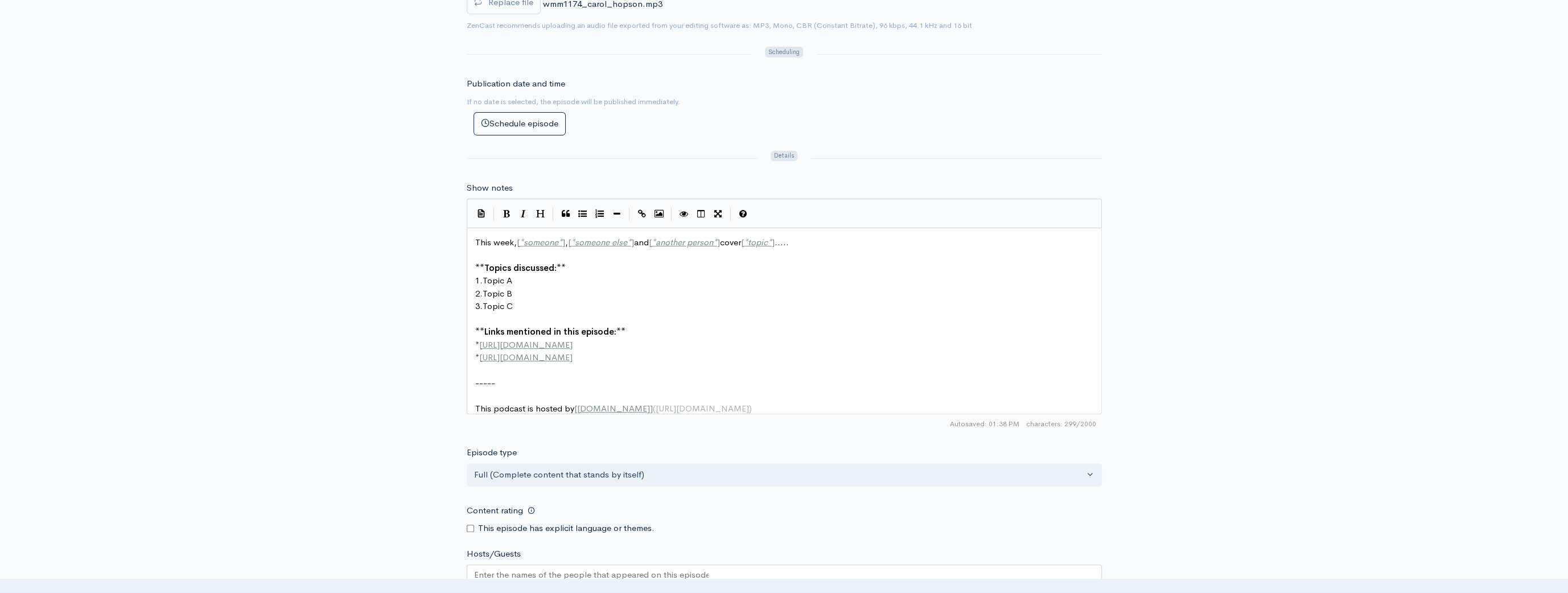
scroll to position [307, 0]
